Goal: Download file/media

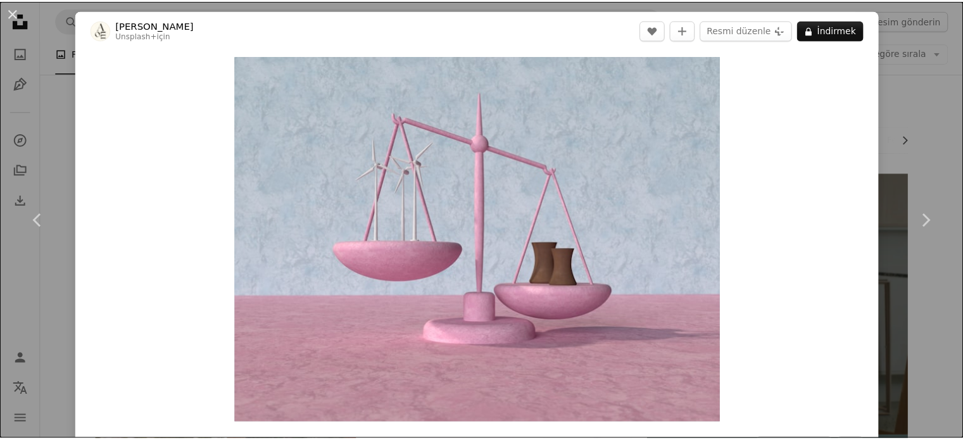
scroll to position [633, 0]
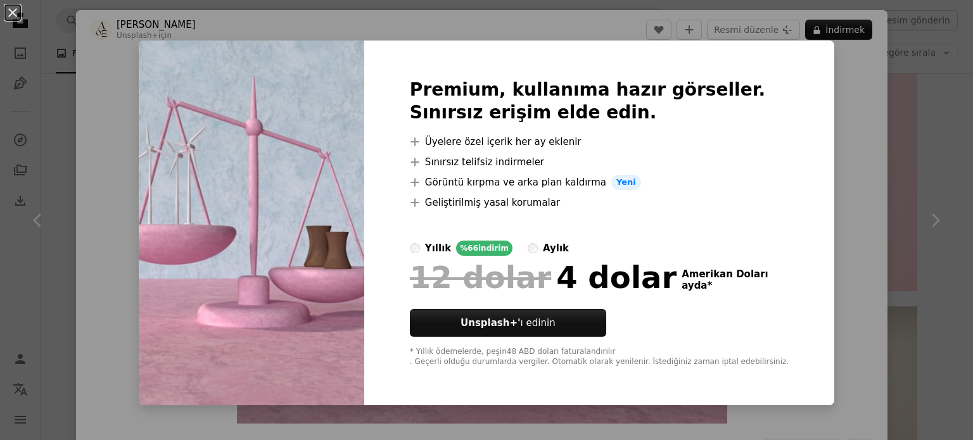
click at [863, 143] on div "An X shape Premium, kullanıma hazır görseller. Sınırsız erişim elde edin. A plu…" at bounding box center [486, 220] width 973 height 440
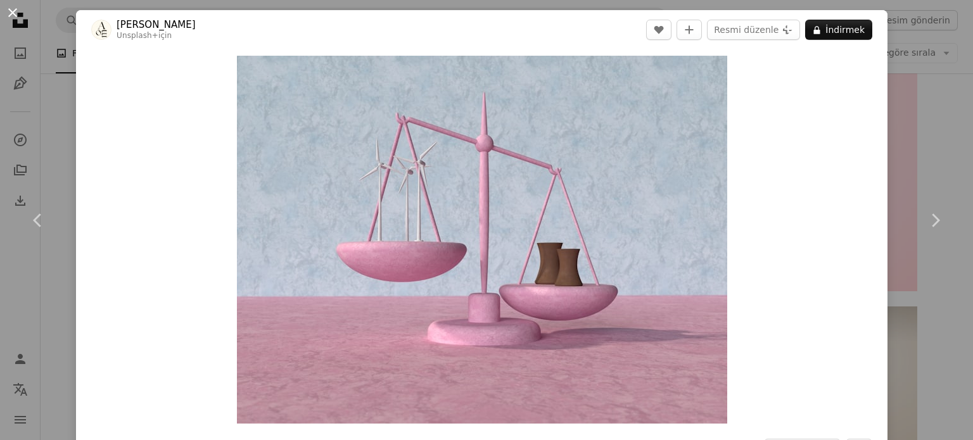
click at [15, 5] on button "An X shape" at bounding box center [12, 12] width 15 height 15
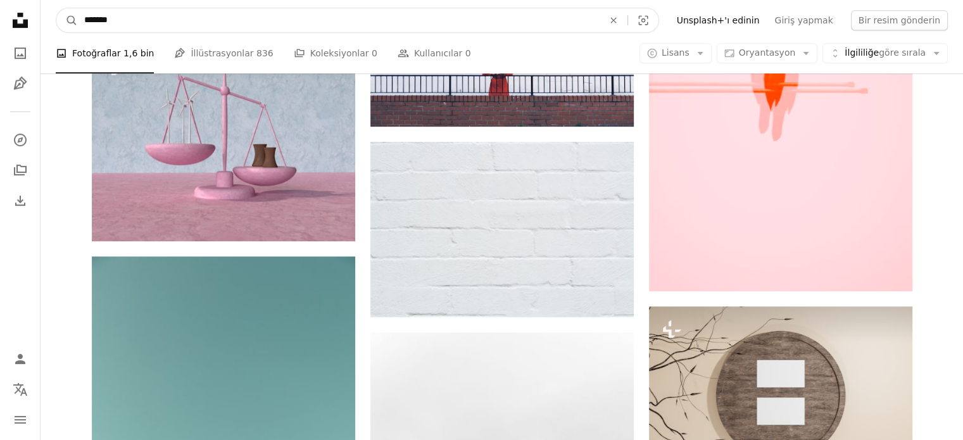
drag, startPoint x: 167, startPoint y: 27, endPoint x: 1, endPoint y: 22, distance: 166.6
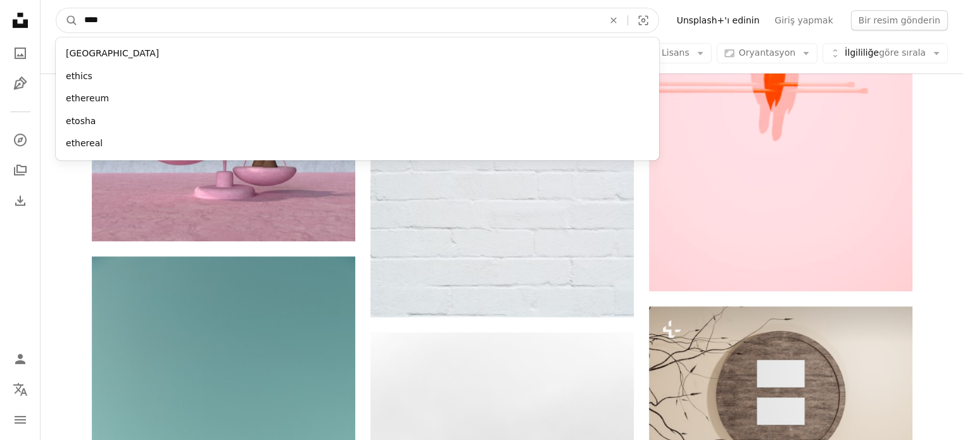
type input "****"
click at [56, 8] on button "A magnifying glass" at bounding box center [67, 20] width 22 height 24
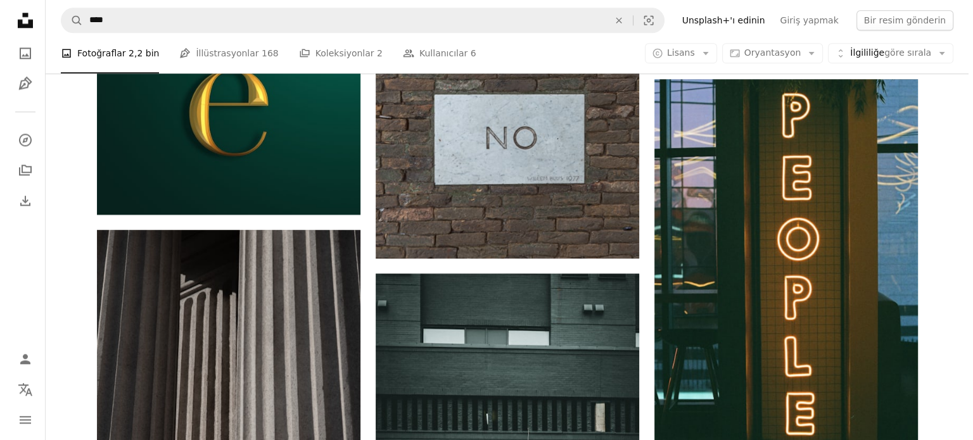
scroll to position [1520, 0]
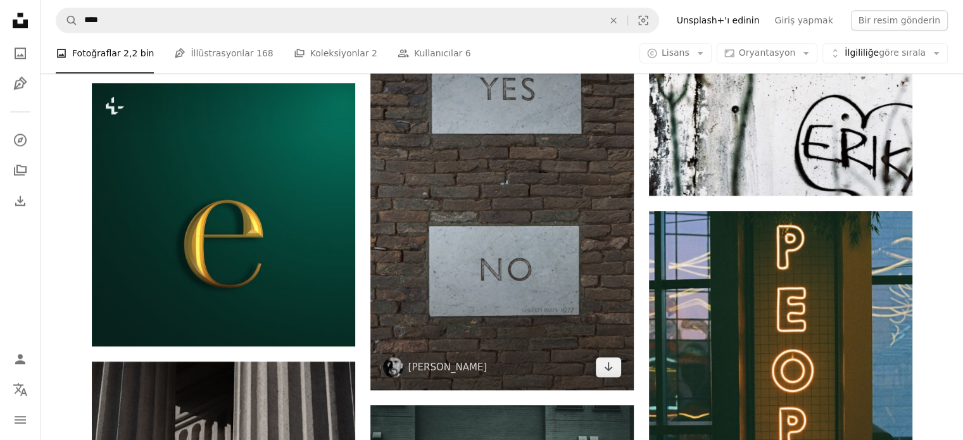
click at [567, 212] on img at bounding box center [501, 192] width 263 height 395
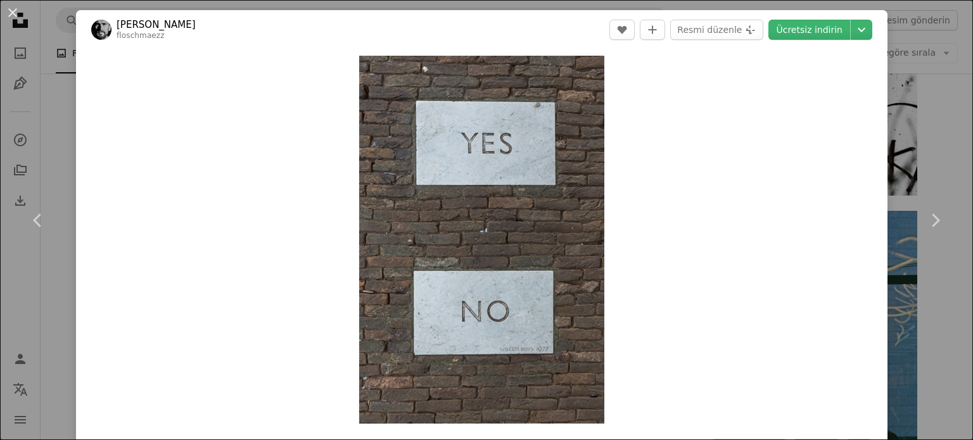
click at [11, 12] on button "An X shape" at bounding box center [12, 12] width 15 height 15
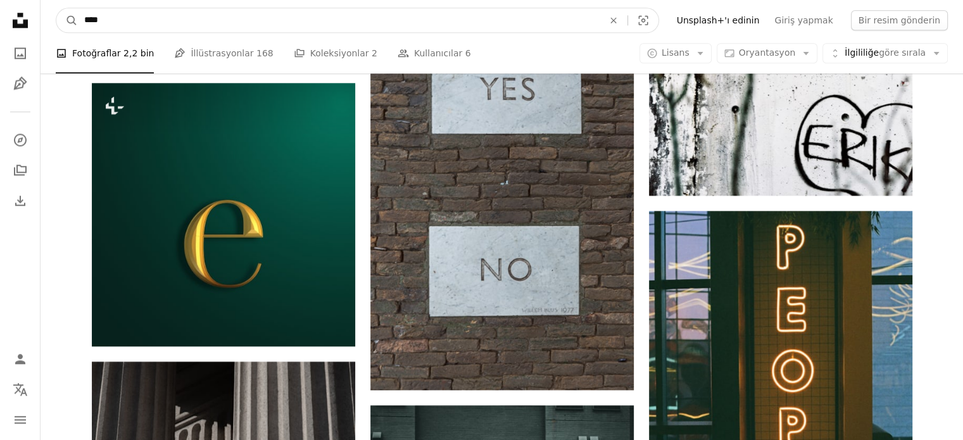
drag, startPoint x: 246, startPoint y: 15, endPoint x: 0, endPoint y: 20, distance: 245.7
type input "**********"
click at [56, 8] on button "A magnifying glass" at bounding box center [67, 20] width 22 height 24
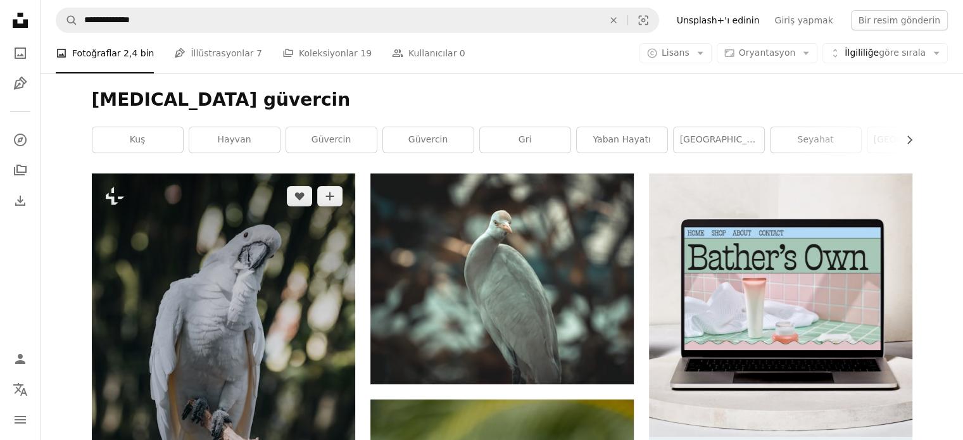
click at [284, 273] on img at bounding box center [223, 370] width 263 height 395
